Goal: Information Seeking & Learning: Learn about a topic

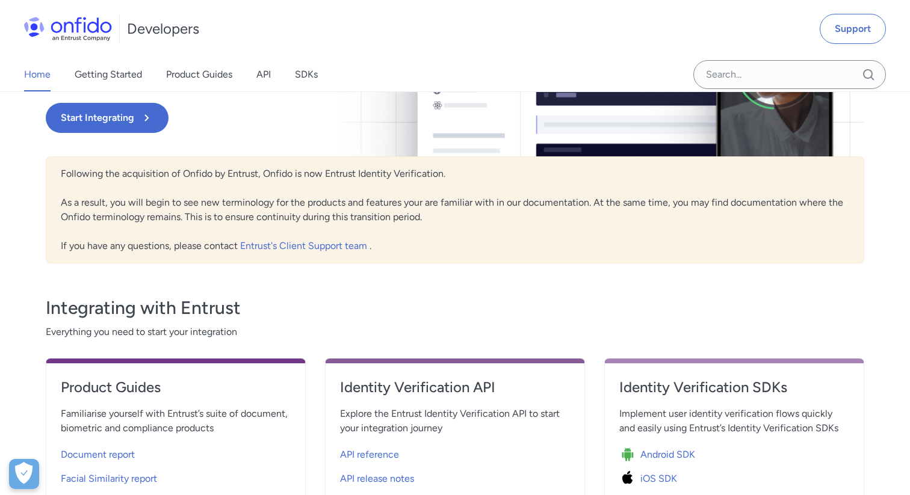
scroll to position [348, 0]
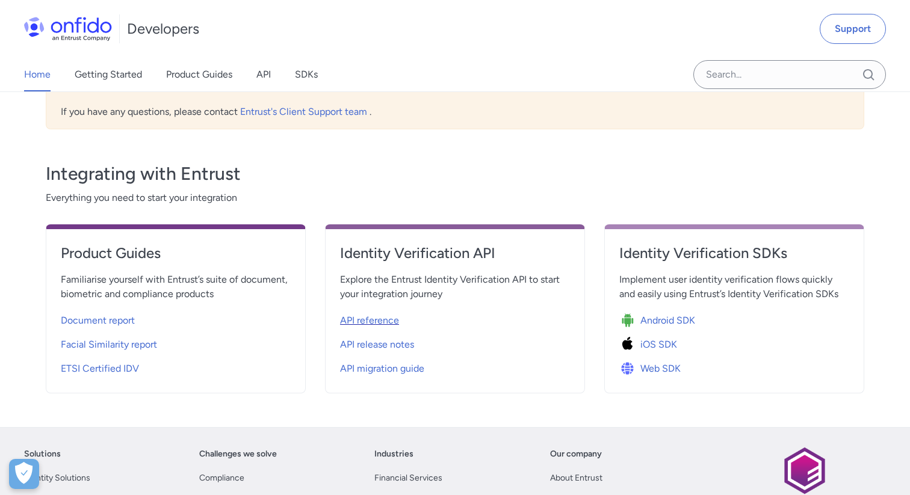
click at [405, 324] on div "API reference" at bounding box center [455, 320] width 230 height 19
select select "http"
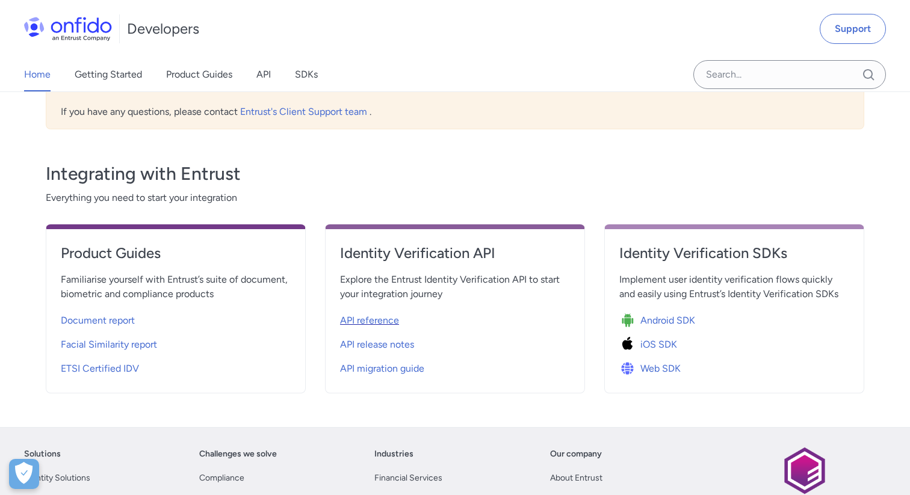
select select "http"
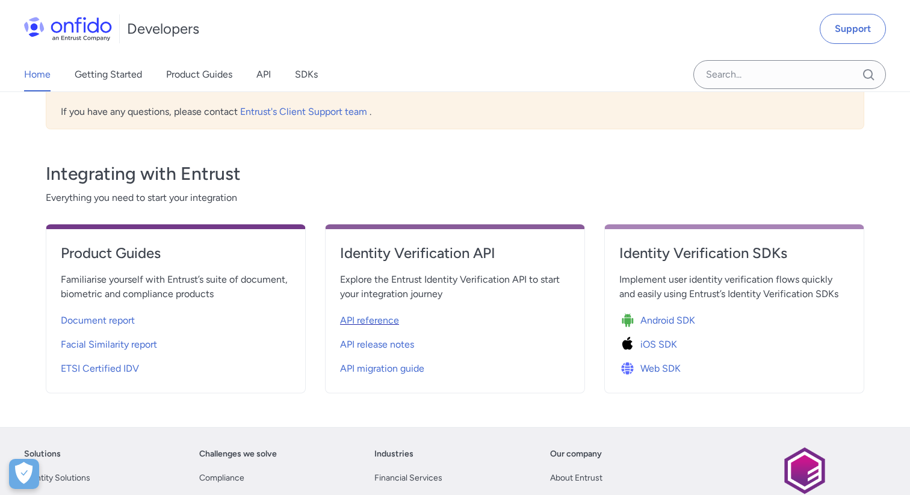
select select "http"
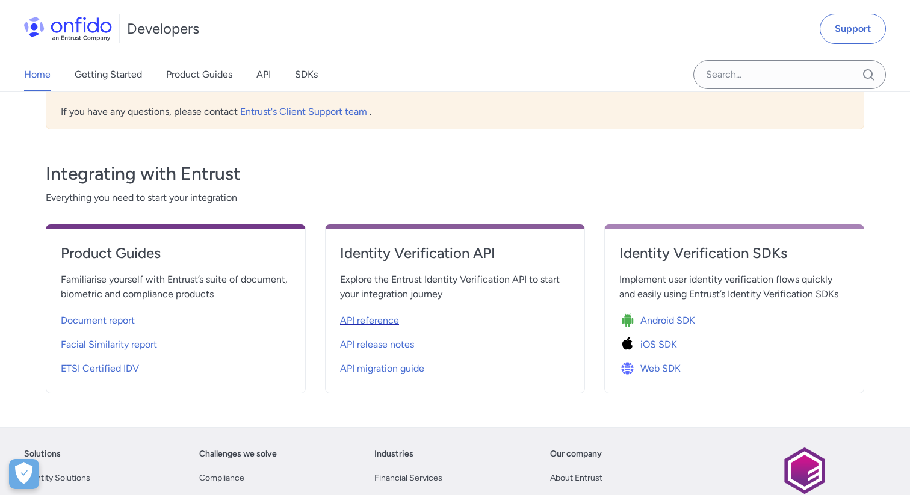
select select "http"
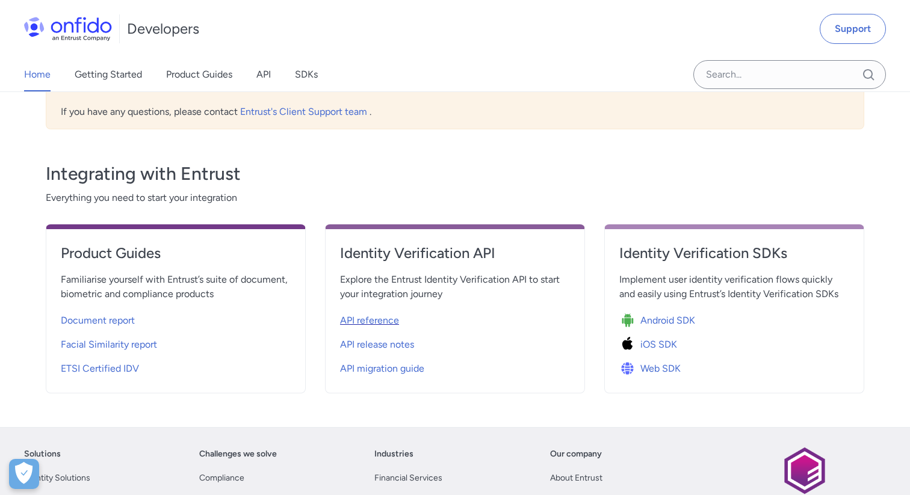
select select "http"
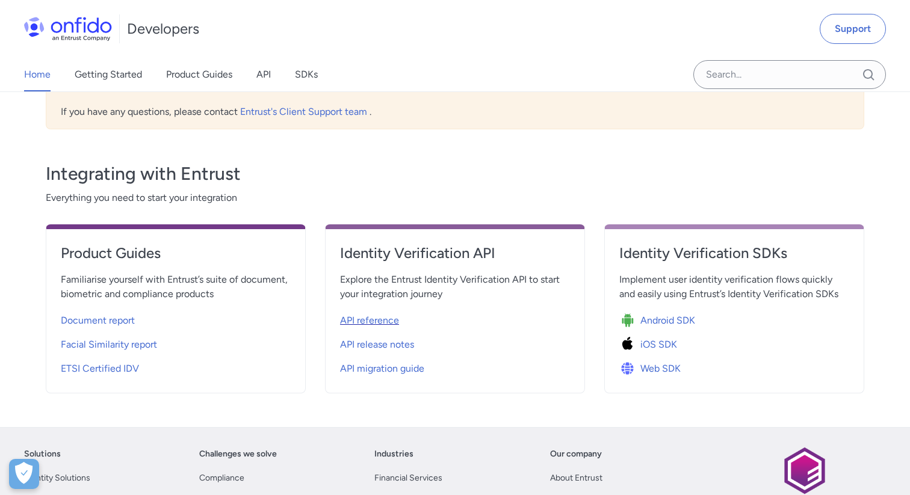
select select "http"
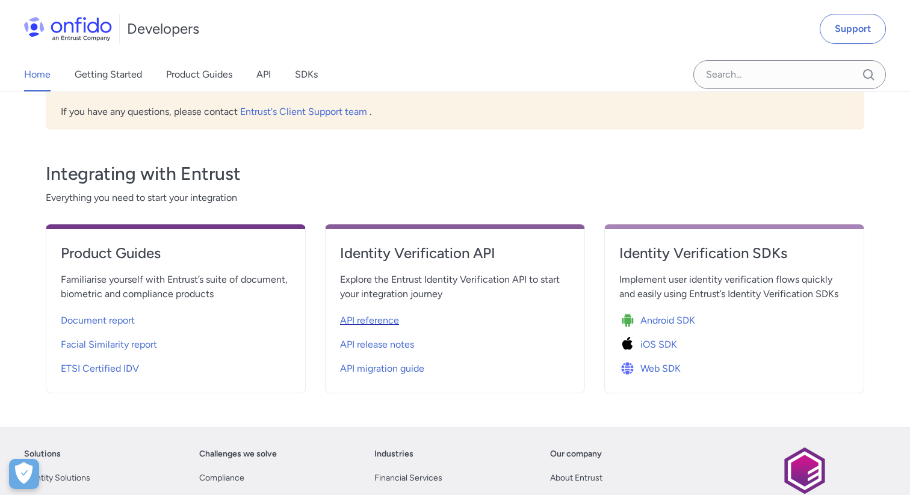
select select "http"
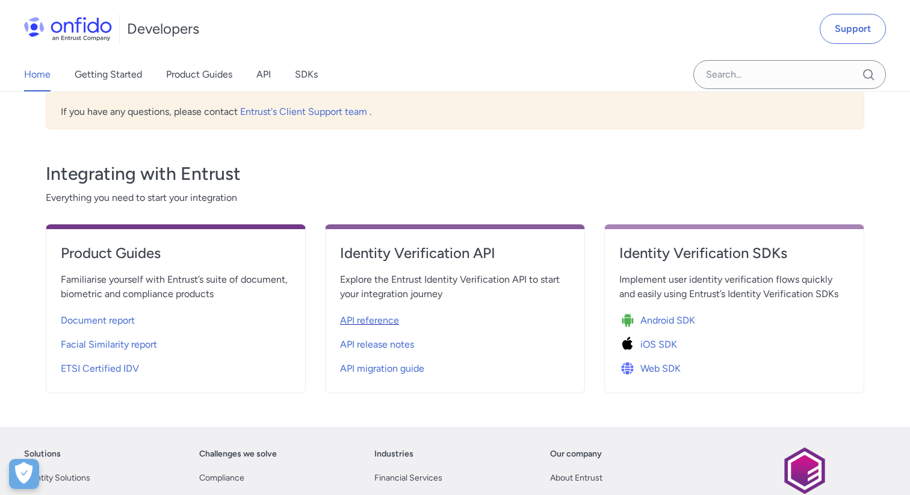
select select "http"
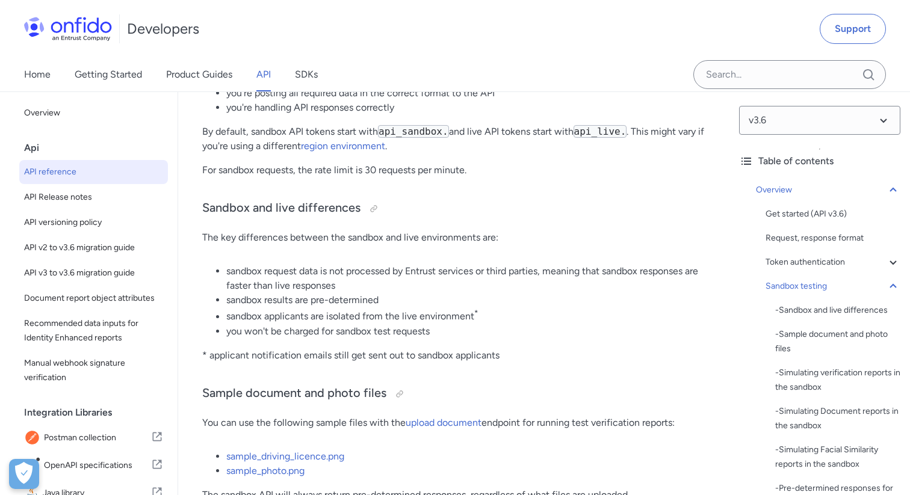
scroll to position [2143, 0]
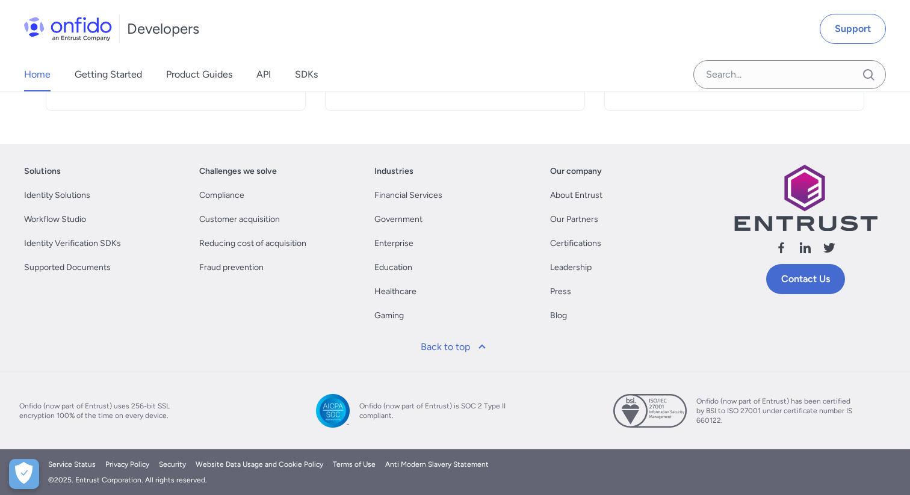
scroll to position [348, 0]
